Goal: Transaction & Acquisition: Purchase product/service

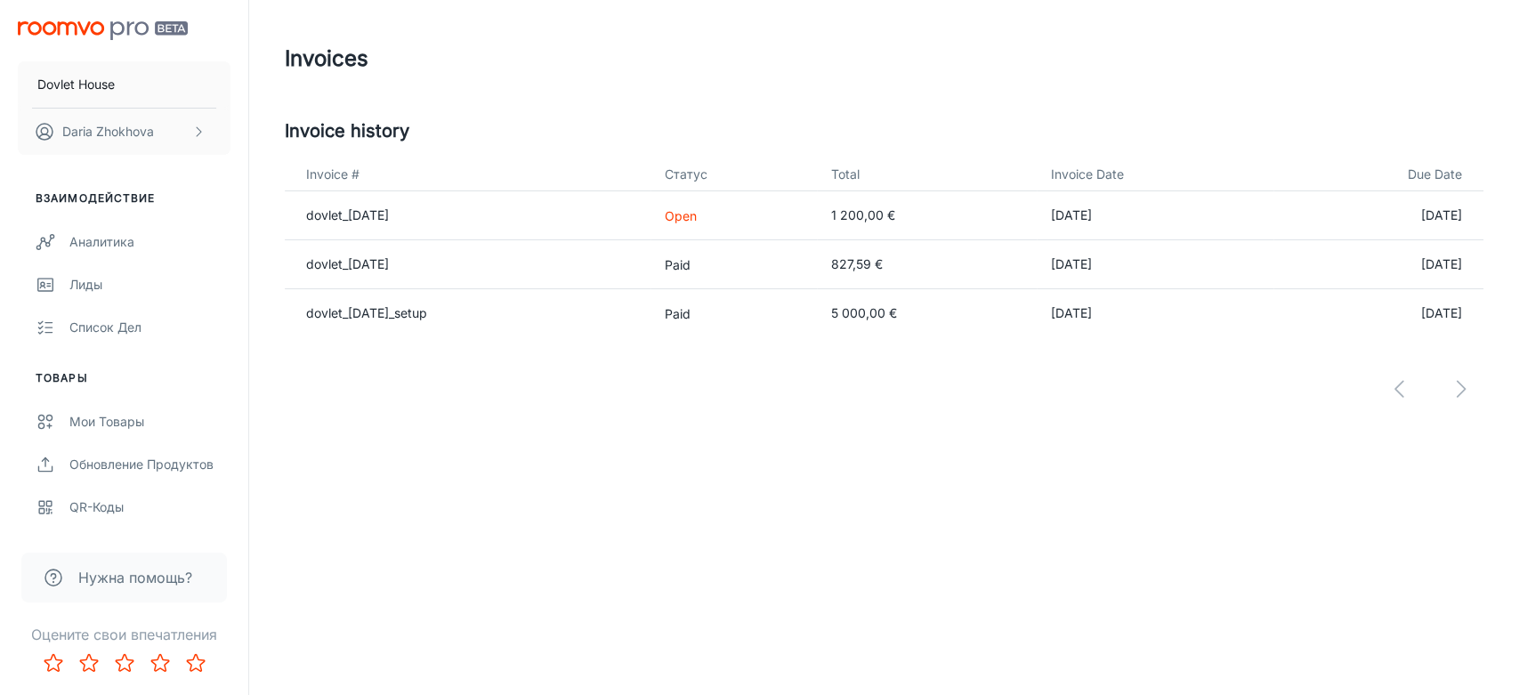
click at [1097, 208] on td "[DATE]" at bounding box center [1155, 215] width 237 height 49
click at [328, 174] on th "Invoice #" at bounding box center [468, 174] width 366 height 33
click at [748, 304] on p "Paid" at bounding box center [734, 313] width 138 height 19
click at [848, 311] on td "5 000,00 €" at bounding box center [927, 313] width 220 height 49
click at [370, 226] on td "dovlet_[DATE]" at bounding box center [468, 215] width 366 height 49
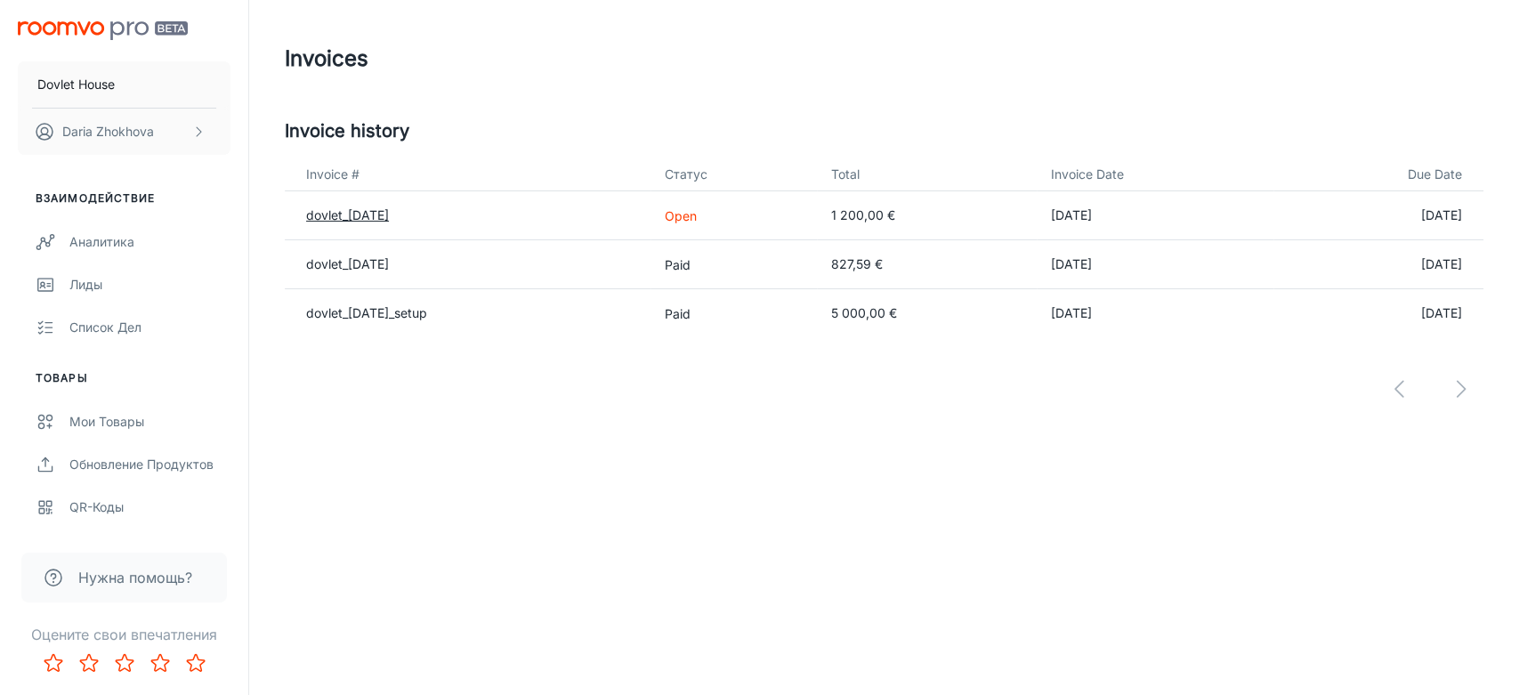
click at [353, 214] on link "dovlet_[DATE]" at bounding box center [347, 214] width 83 height 15
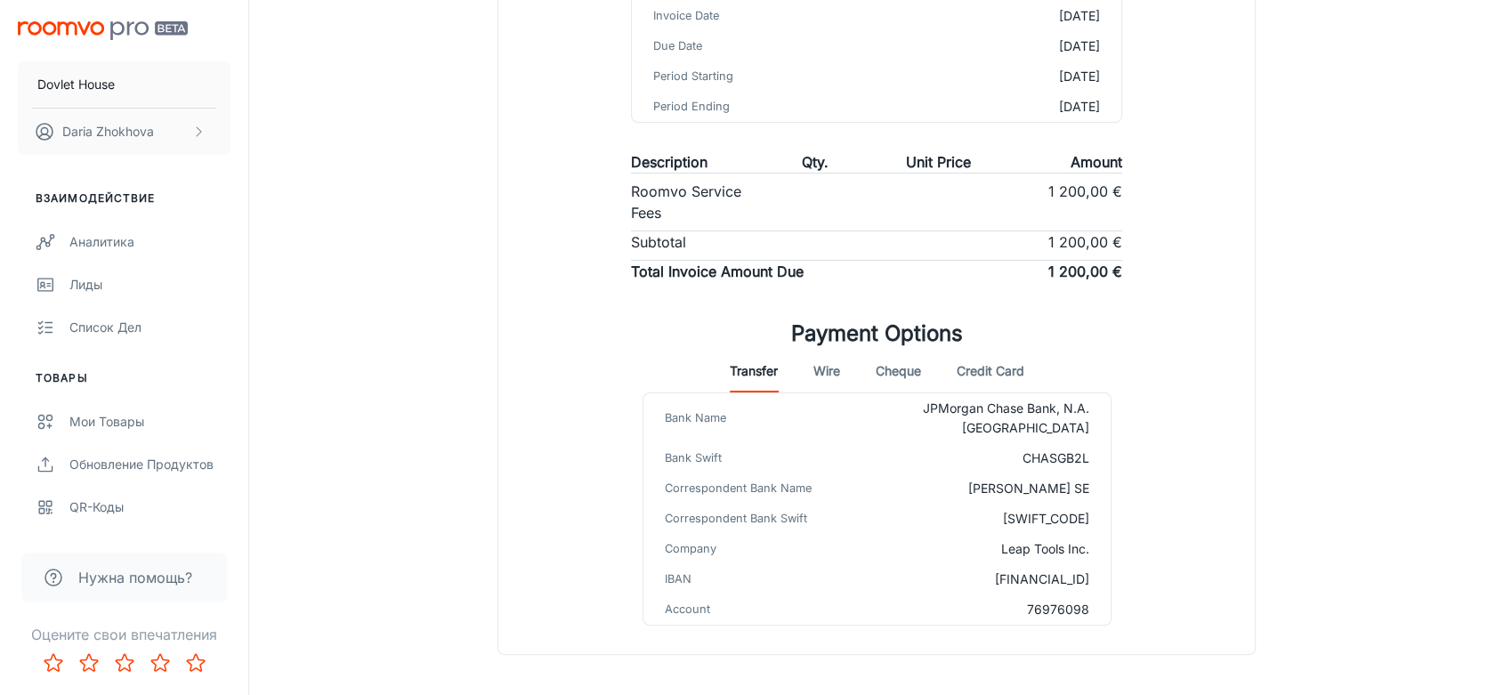
scroll to position [349, 0]
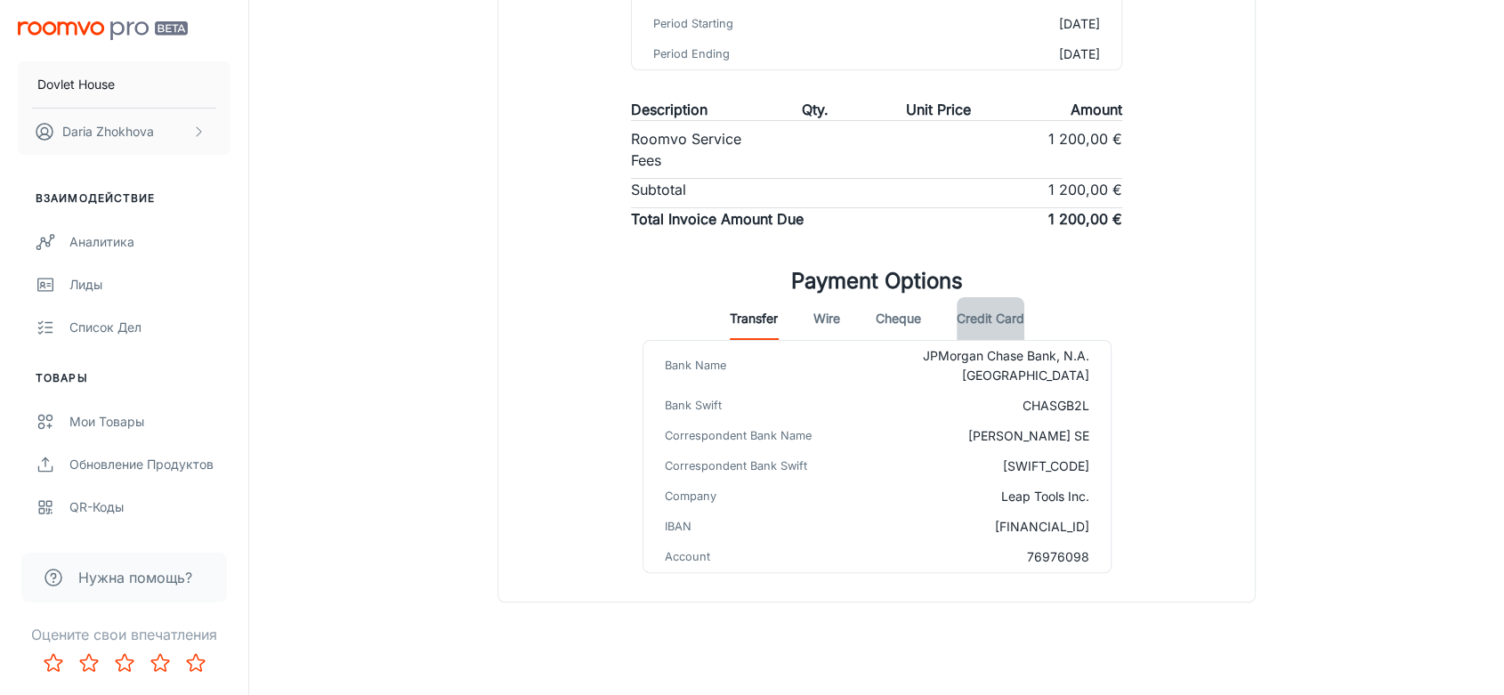
click at [985, 325] on button "Credit Card" at bounding box center [991, 318] width 68 height 43
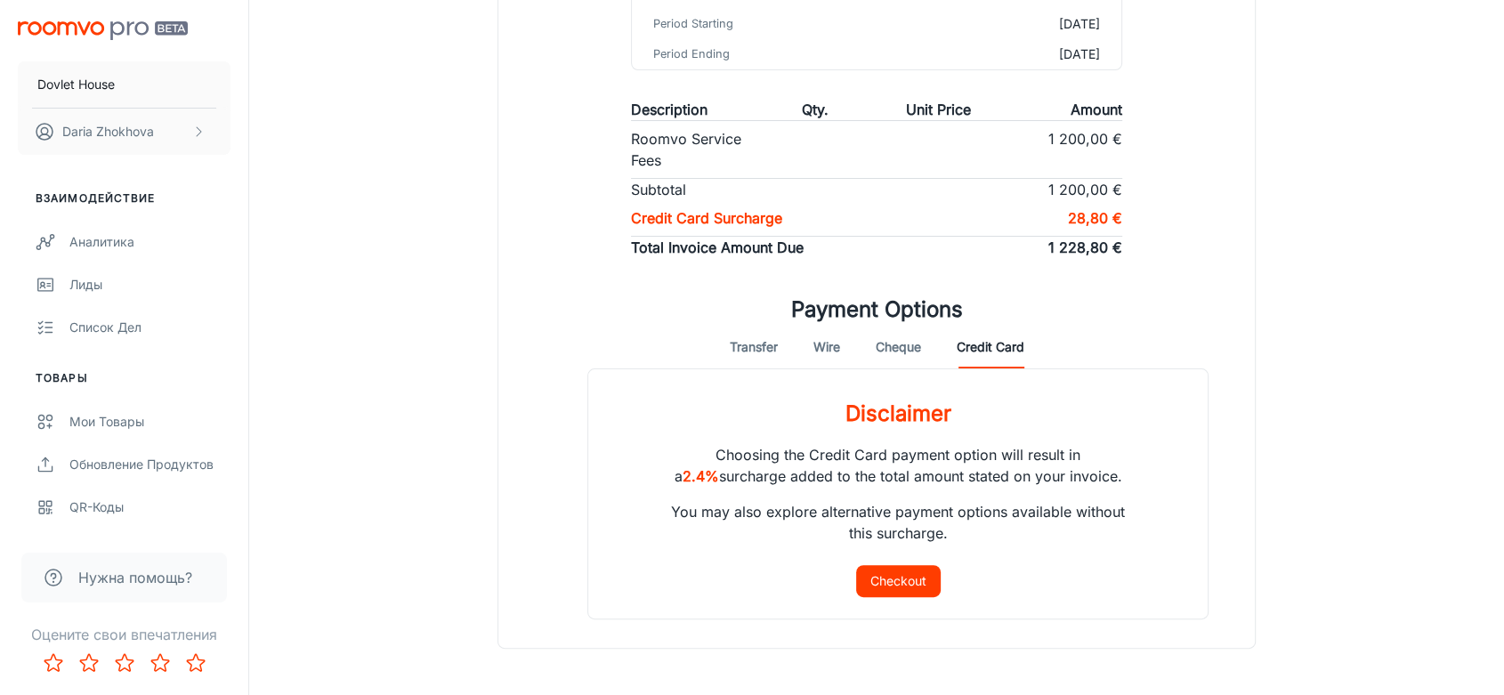
scroll to position [415, 0]
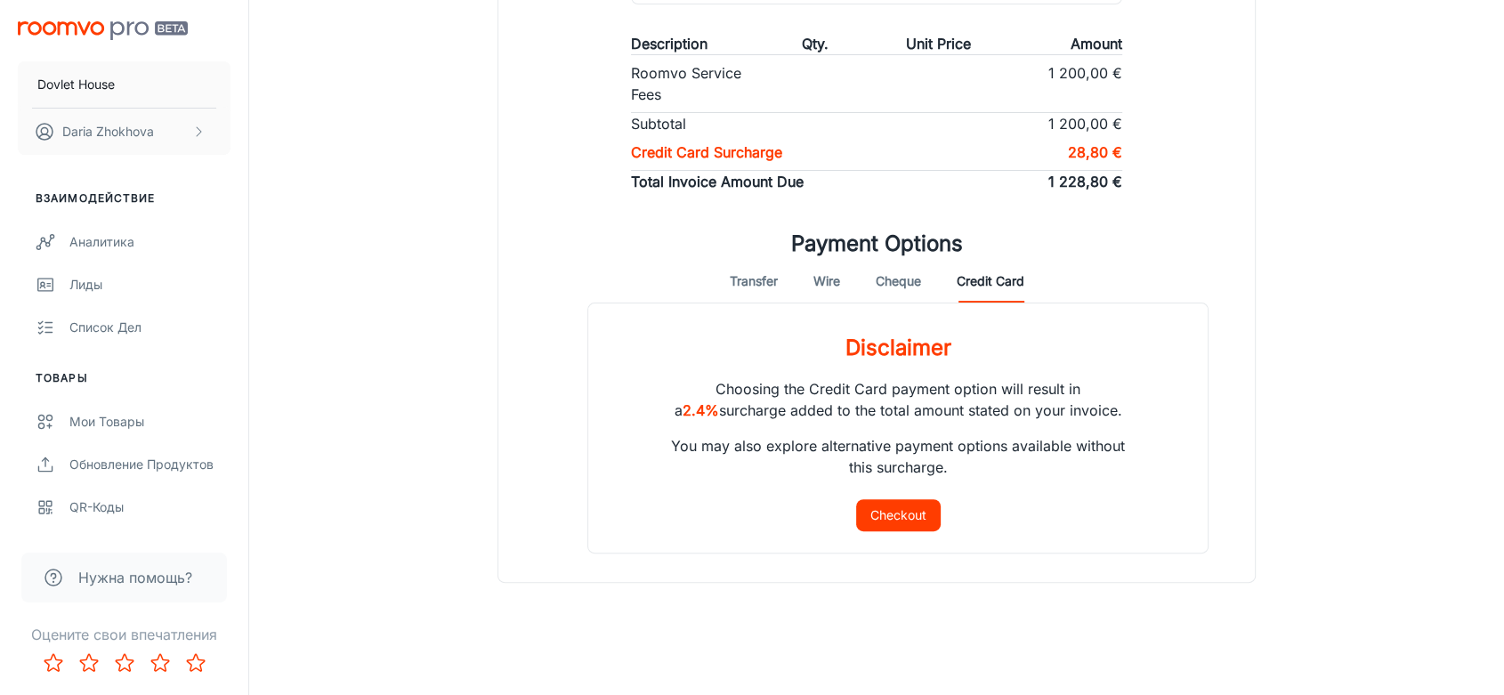
click at [900, 279] on button "Cheque" at bounding box center [898, 281] width 45 height 43
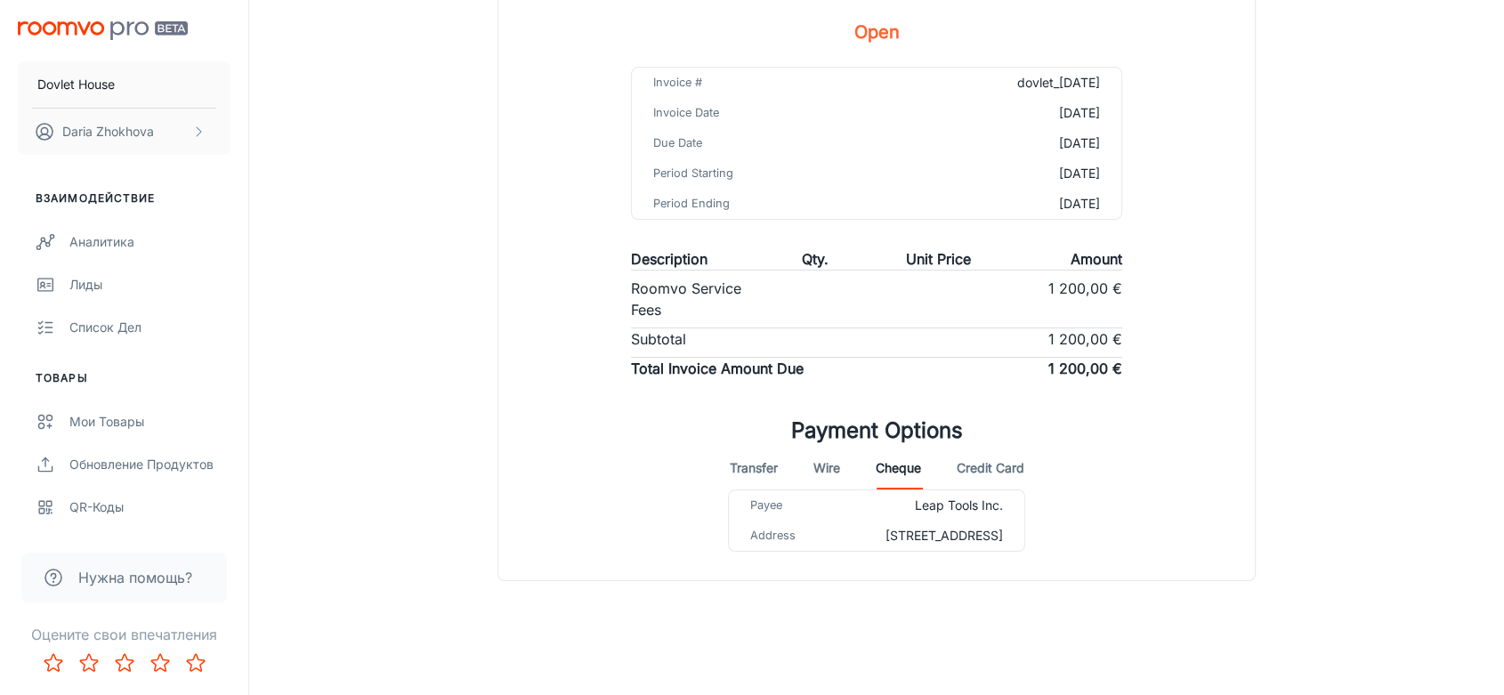
scroll to position [217, 0]
click at [821, 448] on button "Wire" at bounding box center [826, 468] width 27 height 43
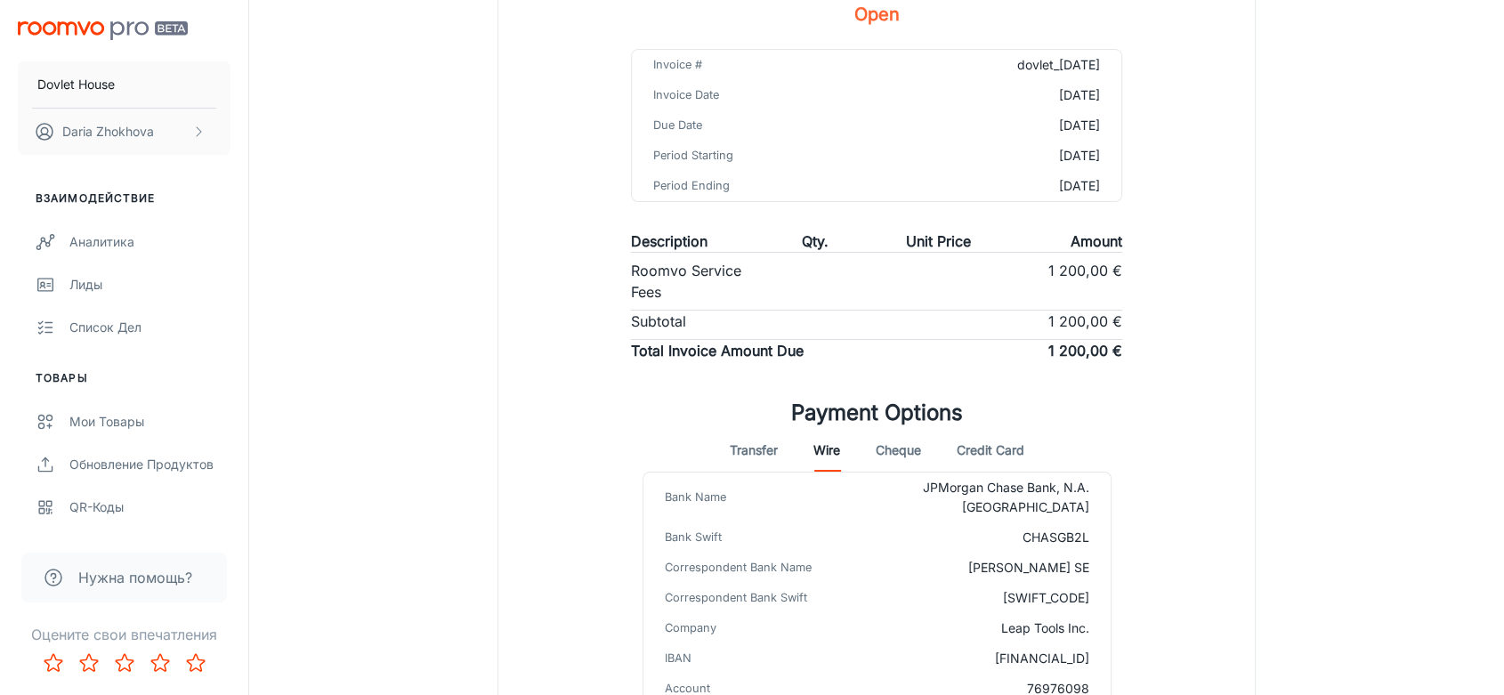
scroll to position [349, 0]
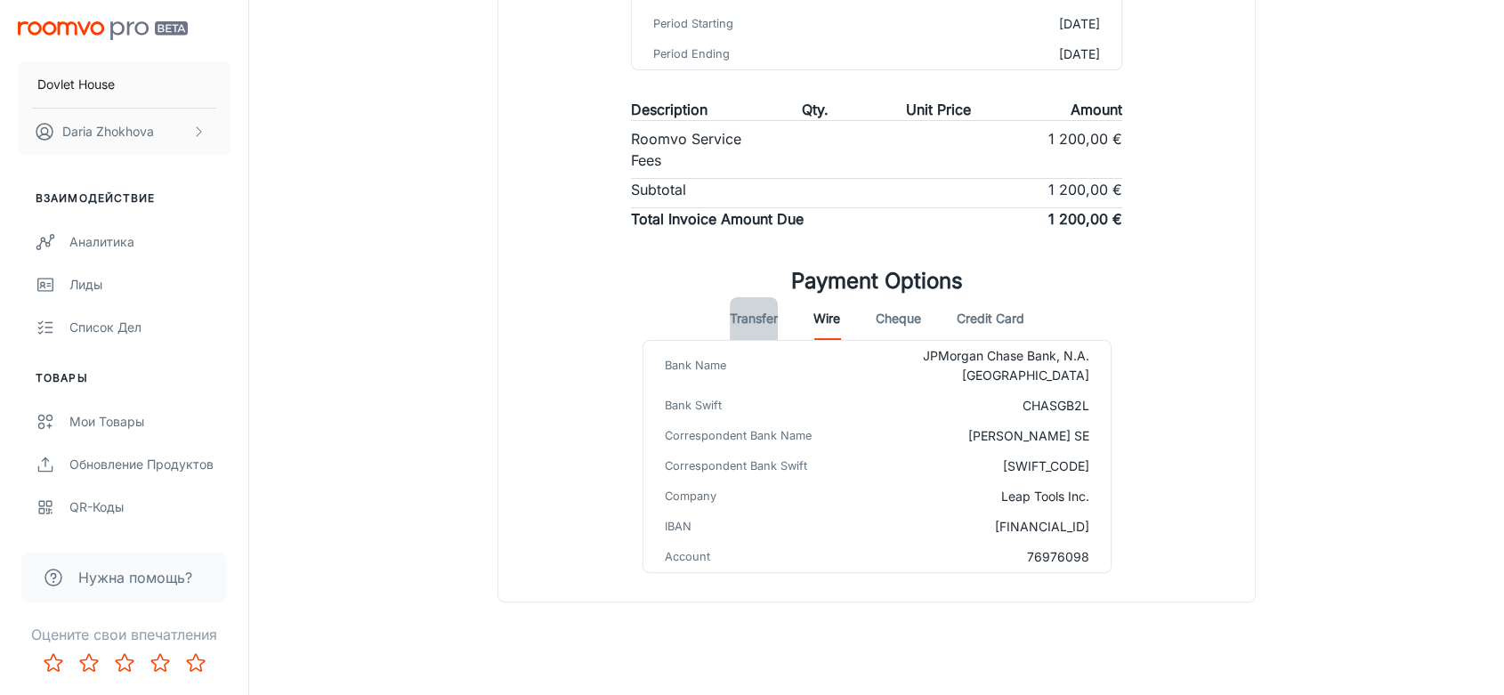
click at [756, 311] on button "Transfer" at bounding box center [754, 318] width 48 height 43
click at [997, 312] on button "Credit Card" at bounding box center [991, 318] width 68 height 43
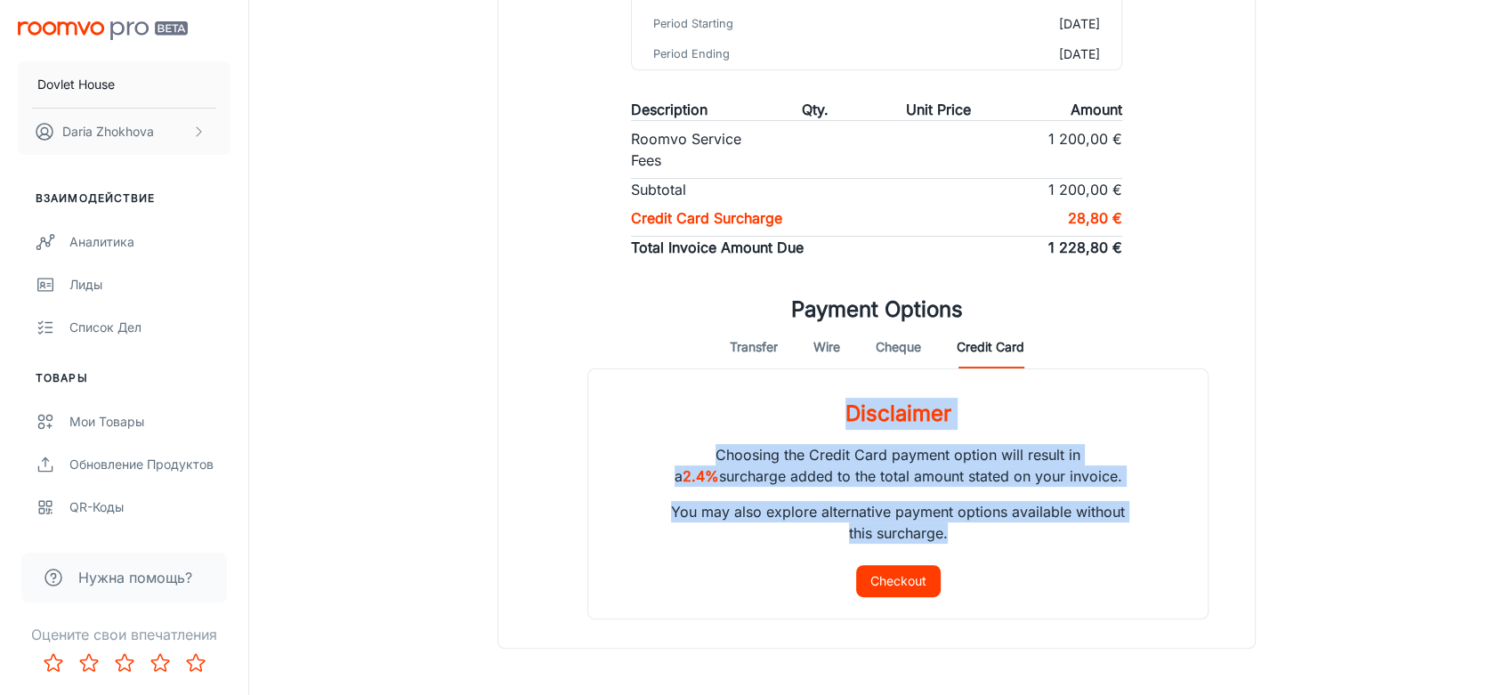
drag, startPoint x: 845, startPoint y: 408, endPoint x: 983, endPoint y: 545, distance: 193.8
click at [983, 545] on div "Disclaimer Choosing the Credit Card payment option will result in a 2.4% surcha…" at bounding box center [897, 493] width 621 height 251
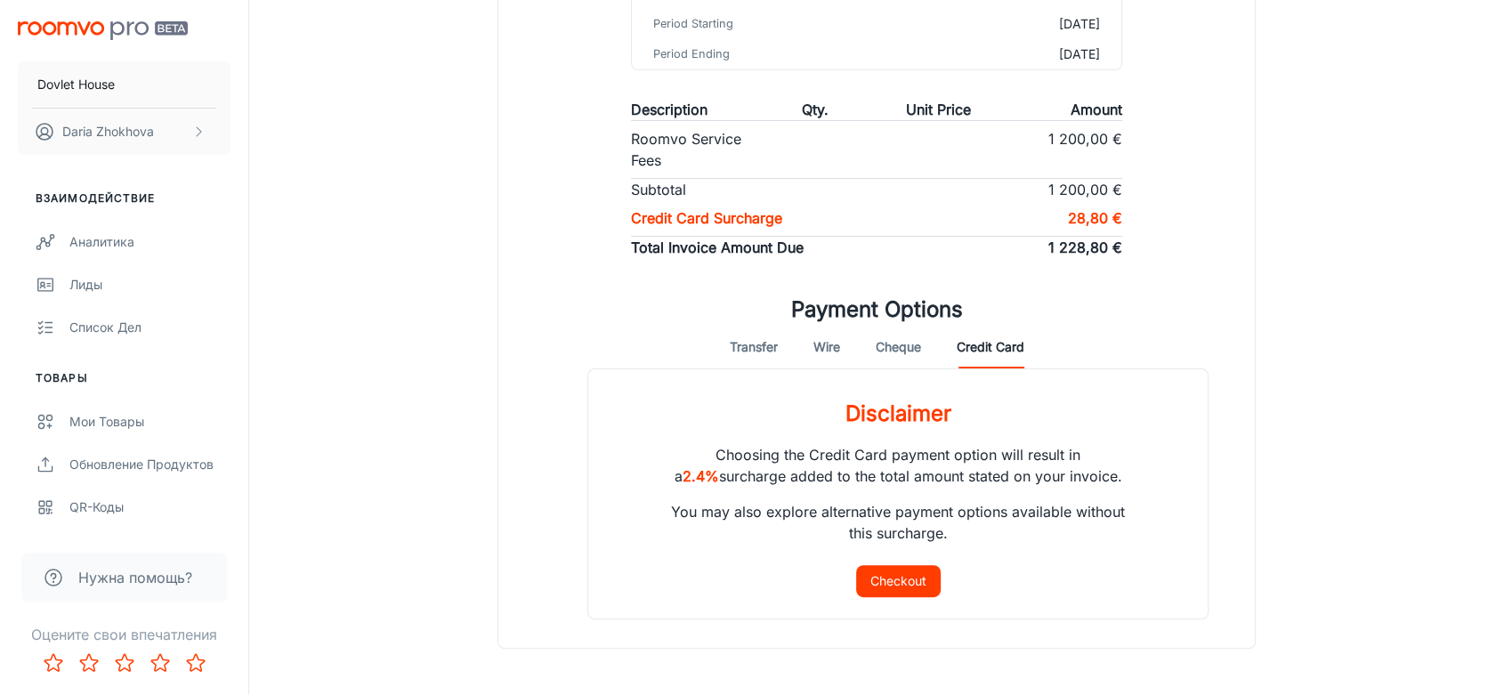
click at [1366, 111] on div "View Invoice Invoice Details Open Invoice # dovlet_[DATE] Invoice Date [DATE] D…" at bounding box center [876, 160] width 1226 height 1019
click at [901, 582] on button "Checkout" at bounding box center [898, 581] width 85 height 32
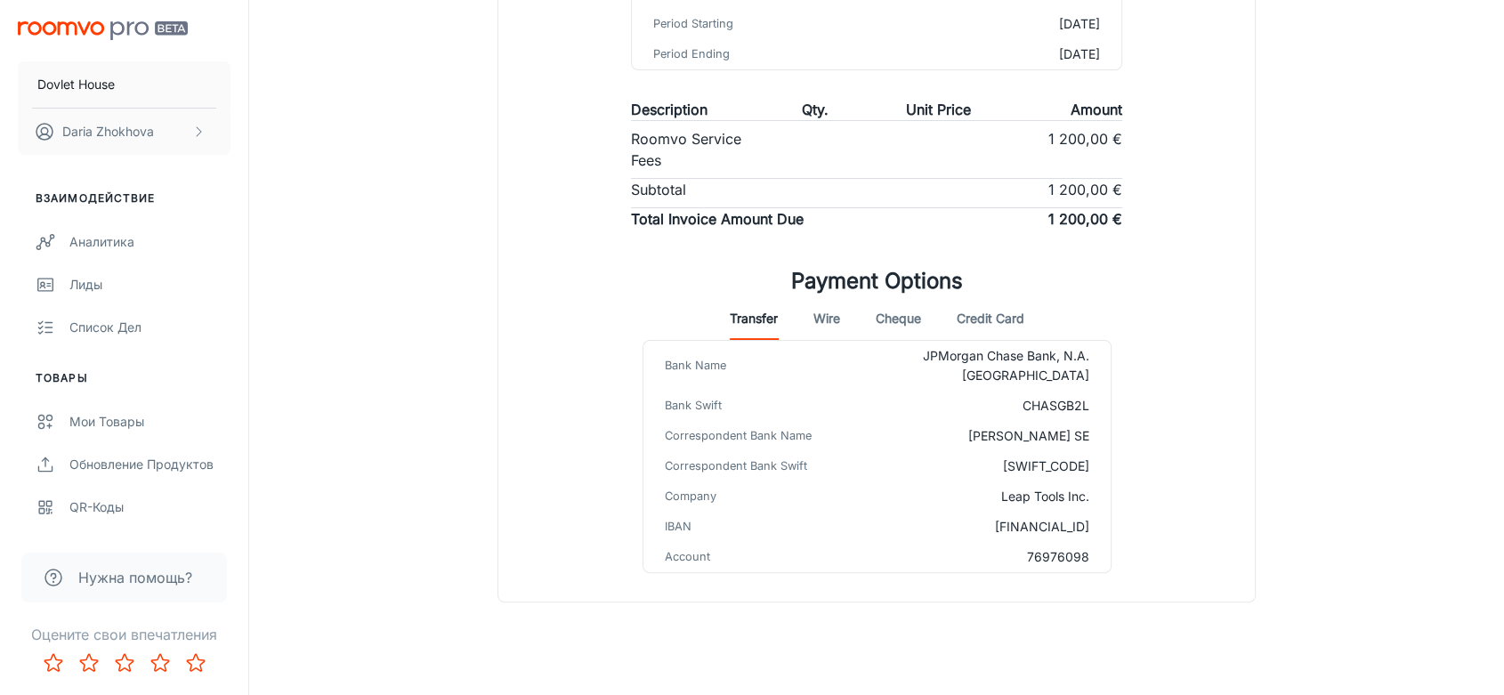
scroll to position [349, 0]
click at [989, 316] on button "Credit Card" at bounding box center [991, 318] width 68 height 43
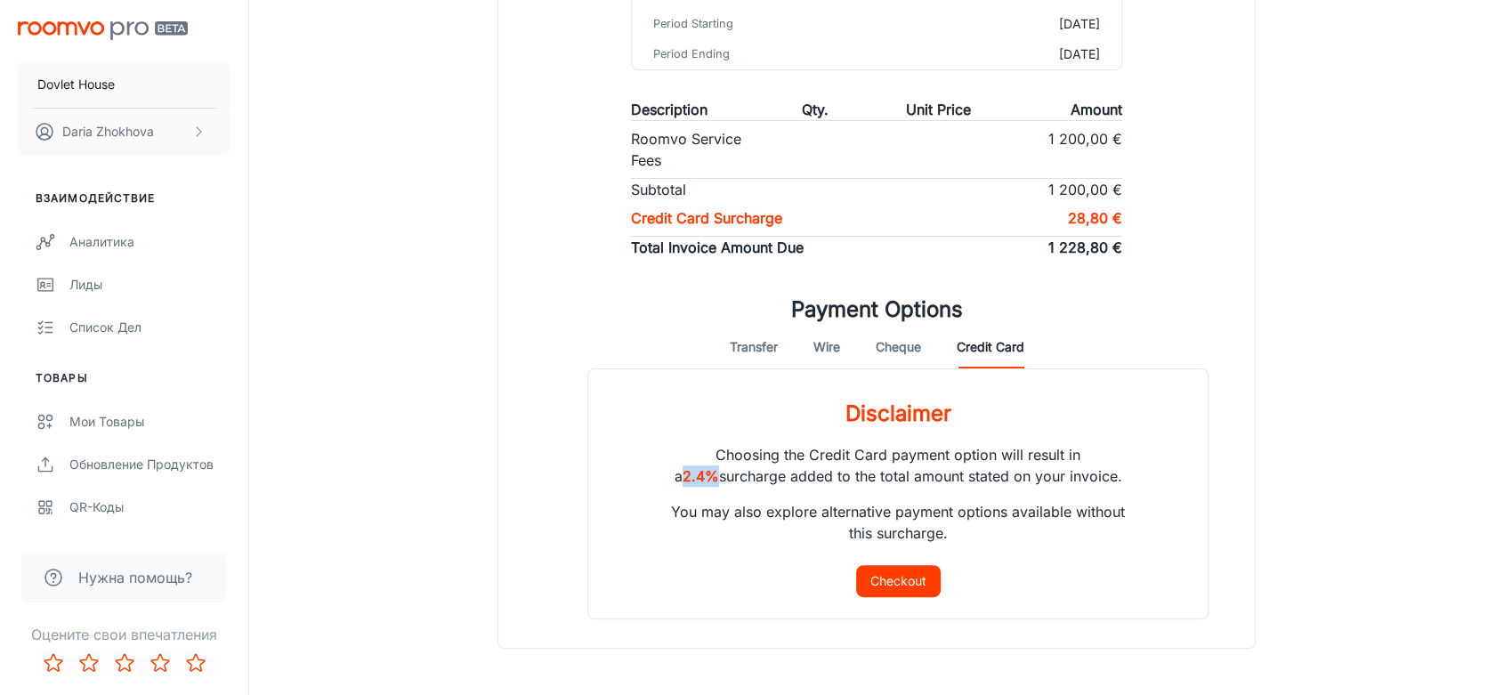
drag, startPoint x: 1069, startPoint y: 454, endPoint x: 1445, endPoint y: 332, distance: 395.7
click at [1123, 450] on div "Choosing the Credit Card payment option will result in a 2.4% surcharge added t…" at bounding box center [898, 497] width 534 height 135
click at [1409, 243] on div "View Invoice Invoice Details Open Invoice # dovlet_[DATE] Invoice Date [DATE] D…" at bounding box center [876, 160] width 1226 height 1019
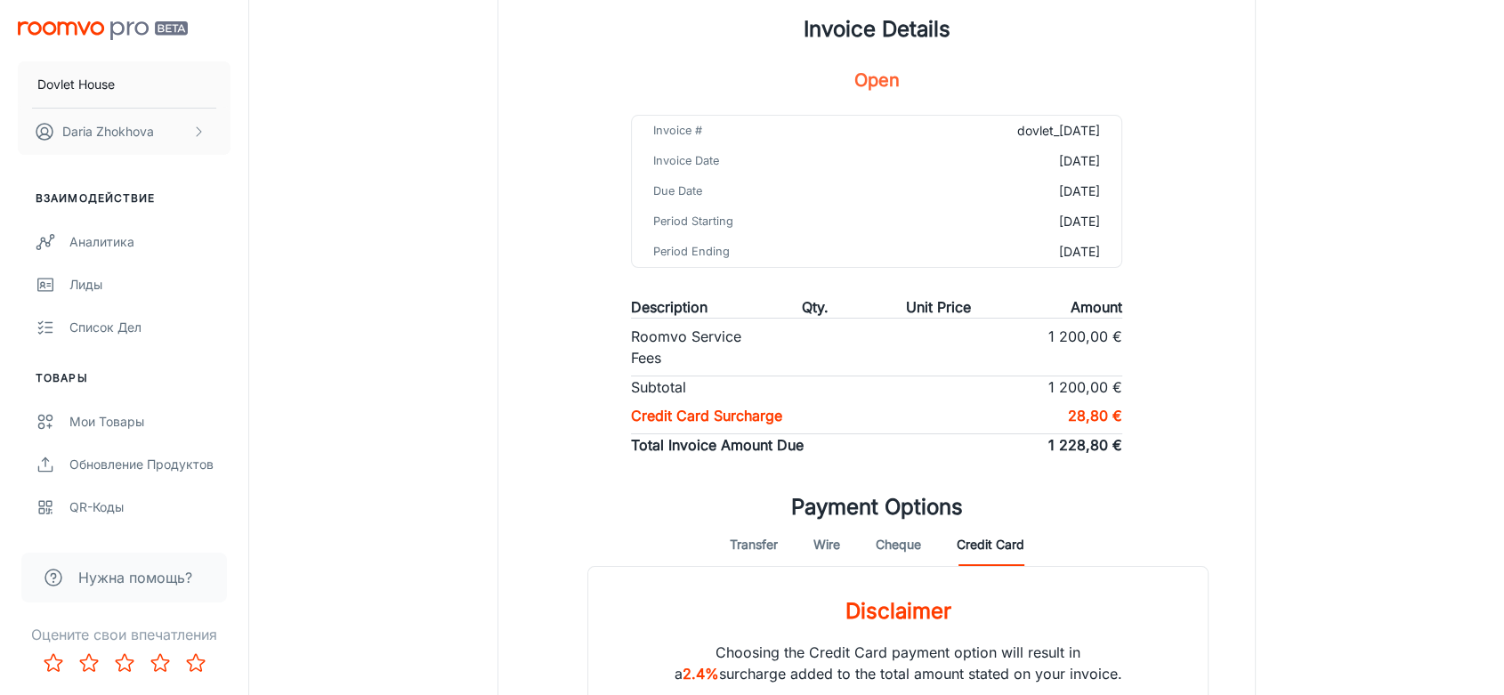
drag, startPoint x: 751, startPoint y: 543, endPoint x: 817, endPoint y: 447, distance: 116.5
click at [752, 543] on button "Transfer" at bounding box center [754, 544] width 48 height 43
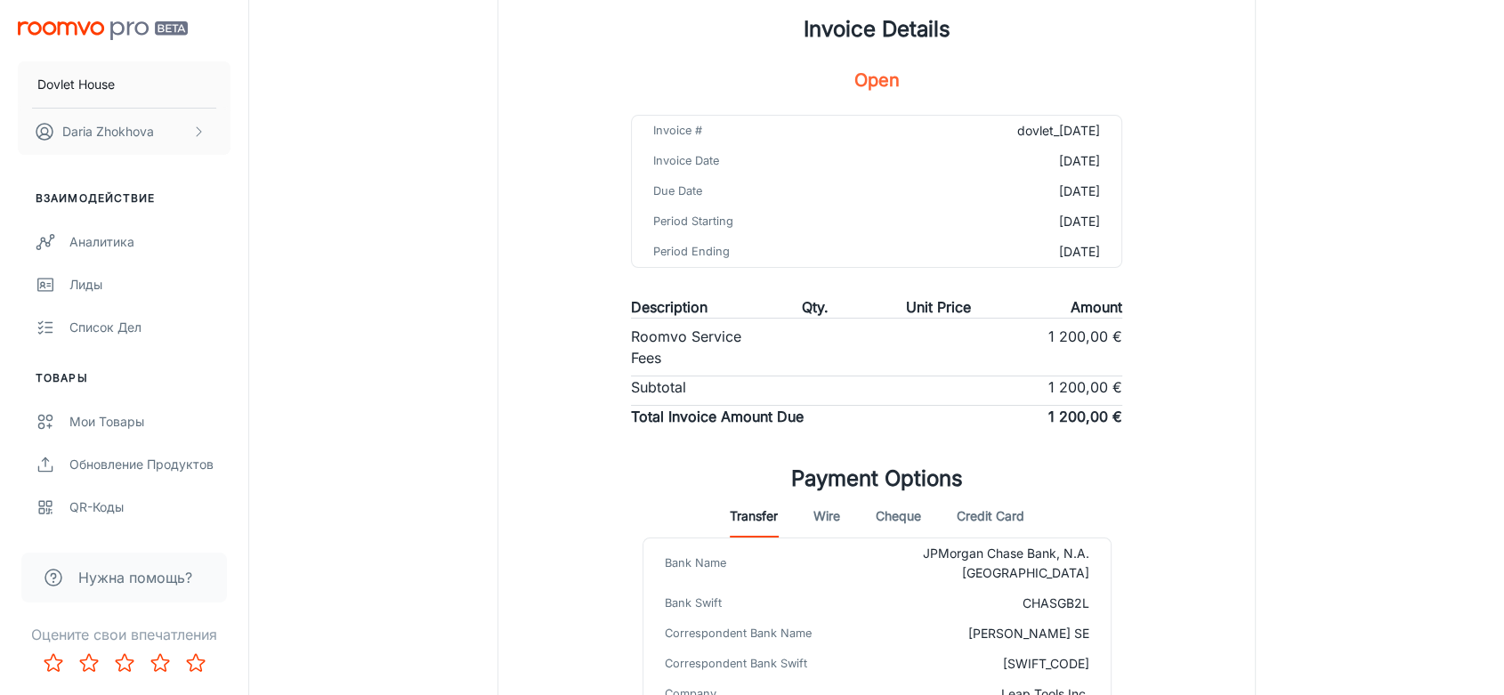
scroll to position [349, 0]
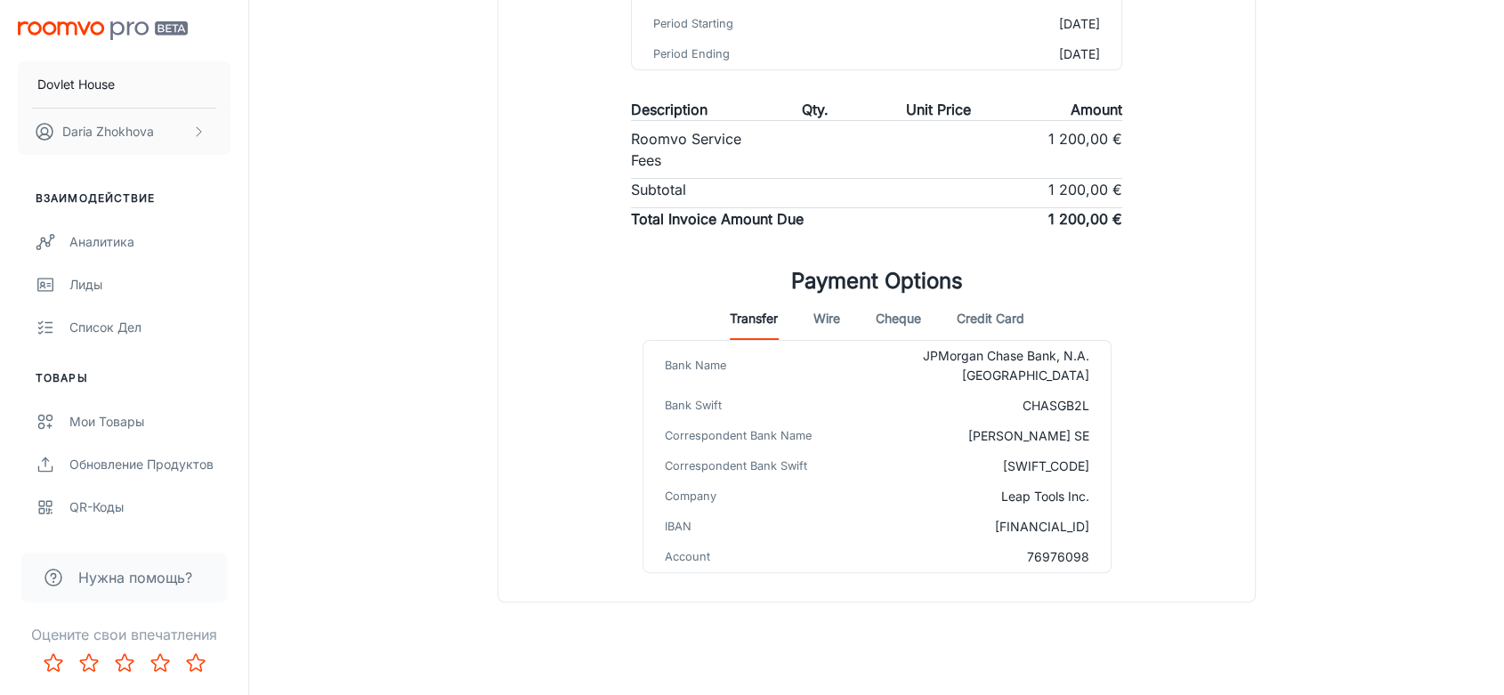
click at [814, 317] on button "Wire" at bounding box center [826, 318] width 27 height 43
click at [878, 324] on button "Cheque" at bounding box center [898, 318] width 45 height 43
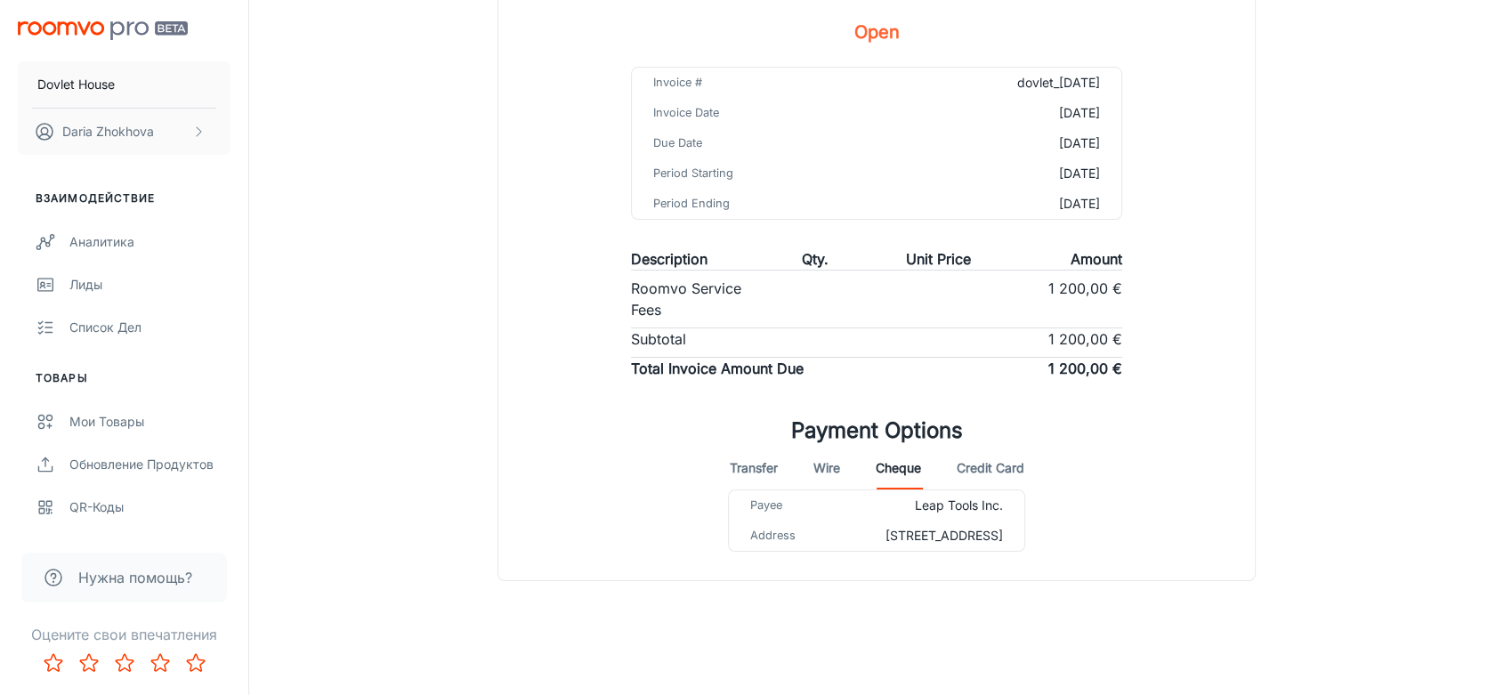
scroll to position [217, 0]
click at [994, 447] on button "Credit Card" at bounding box center [991, 468] width 68 height 43
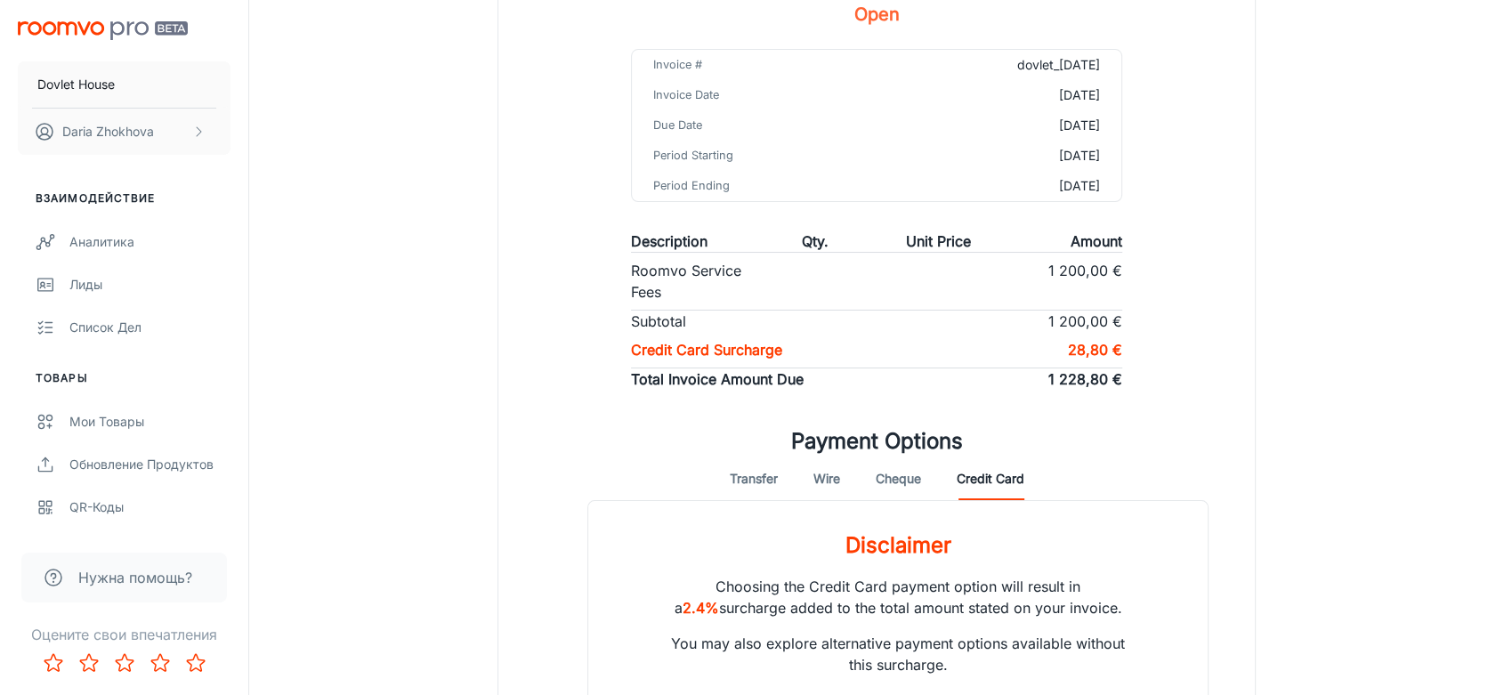
scroll to position [415, 0]
